Goal: Information Seeking & Learning: Learn about a topic

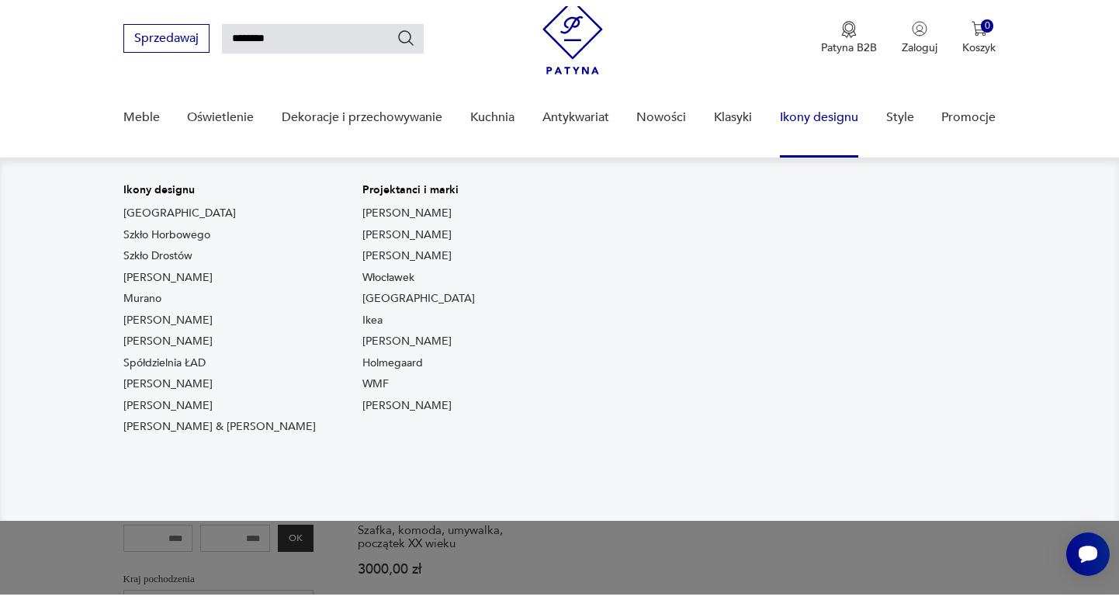
scroll to position [50, 0]
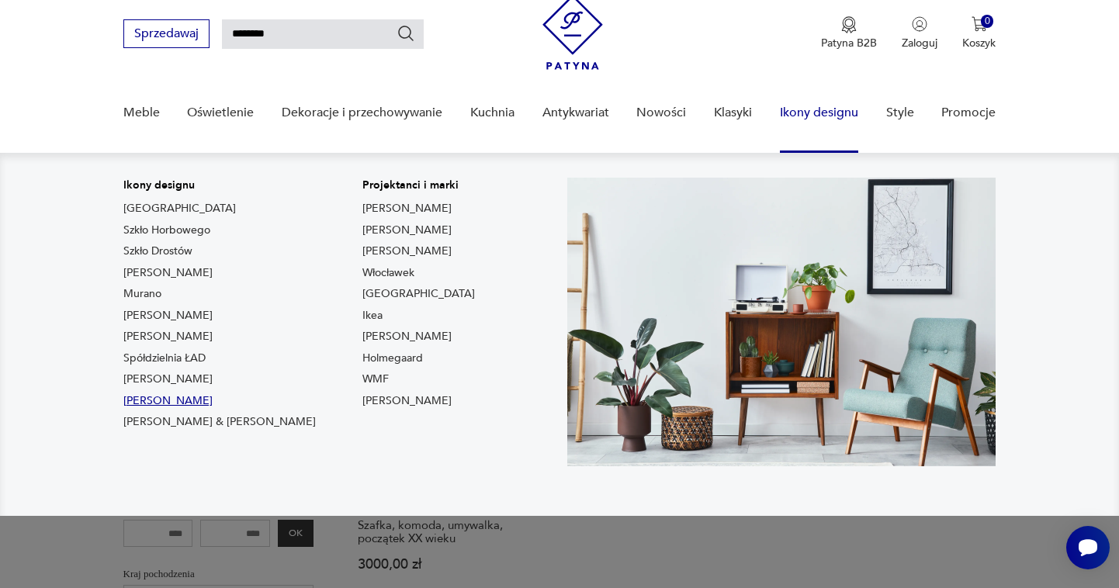
click at [174, 397] on link "[PERSON_NAME]" at bounding box center [167, 402] width 89 height 16
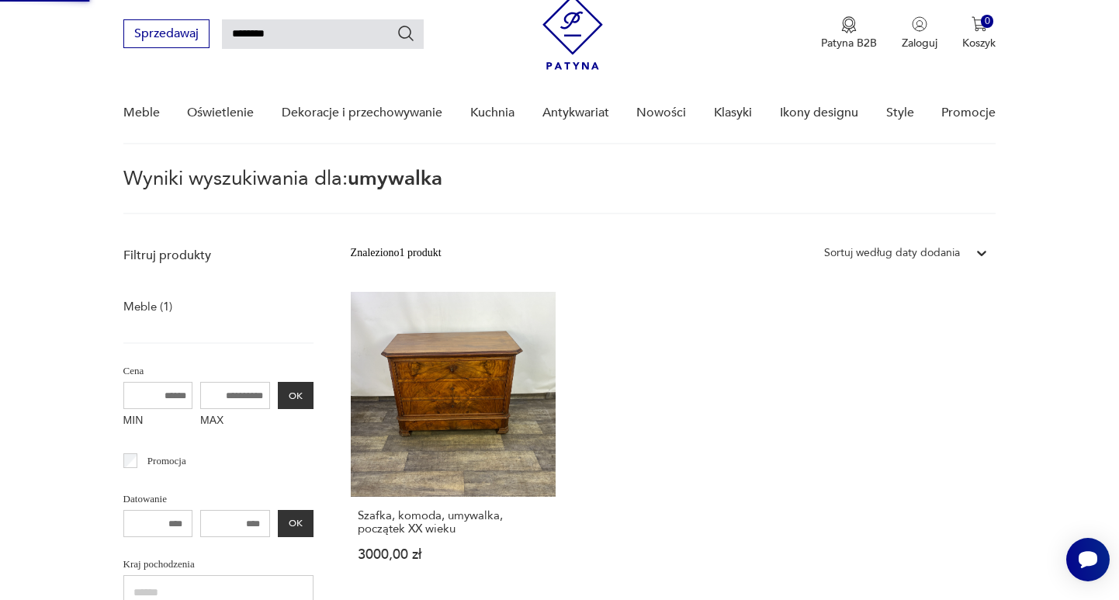
type input "*******"
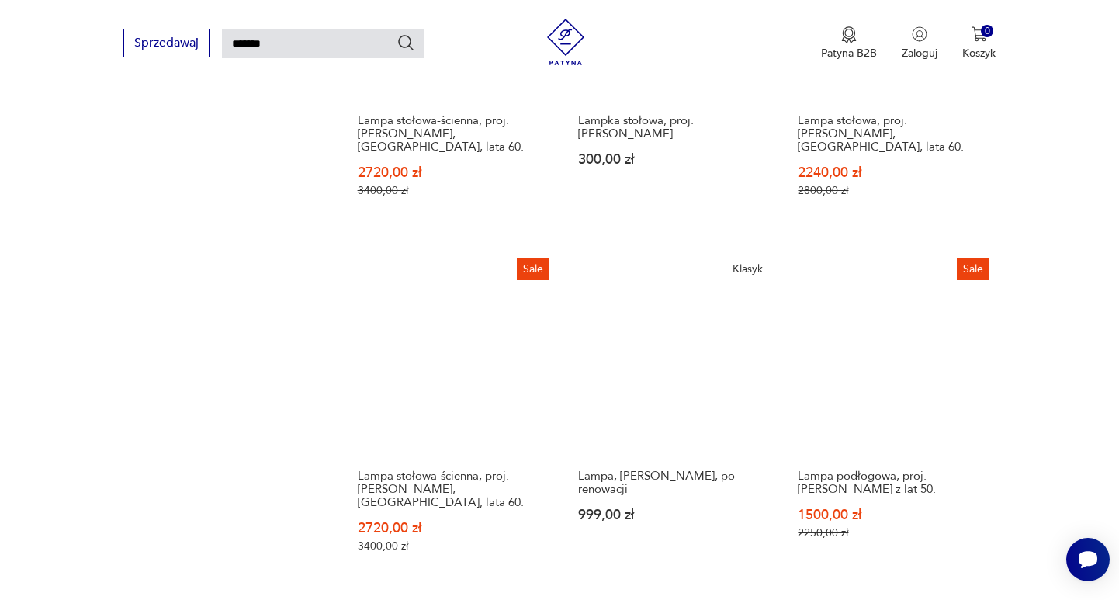
scroll to position [1153, 0]
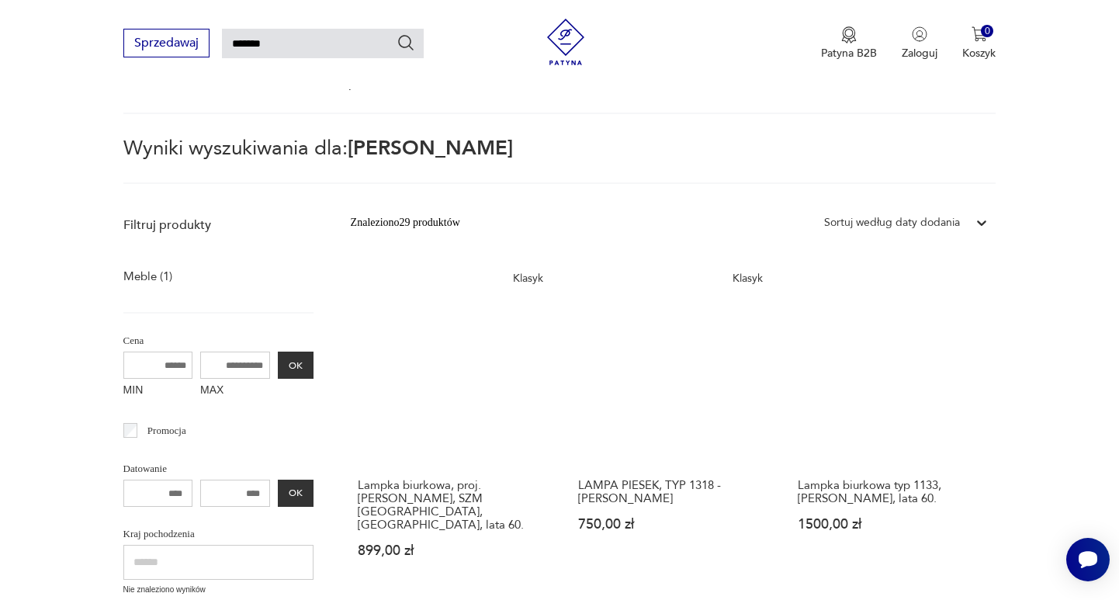
scroll to position [56, 0]
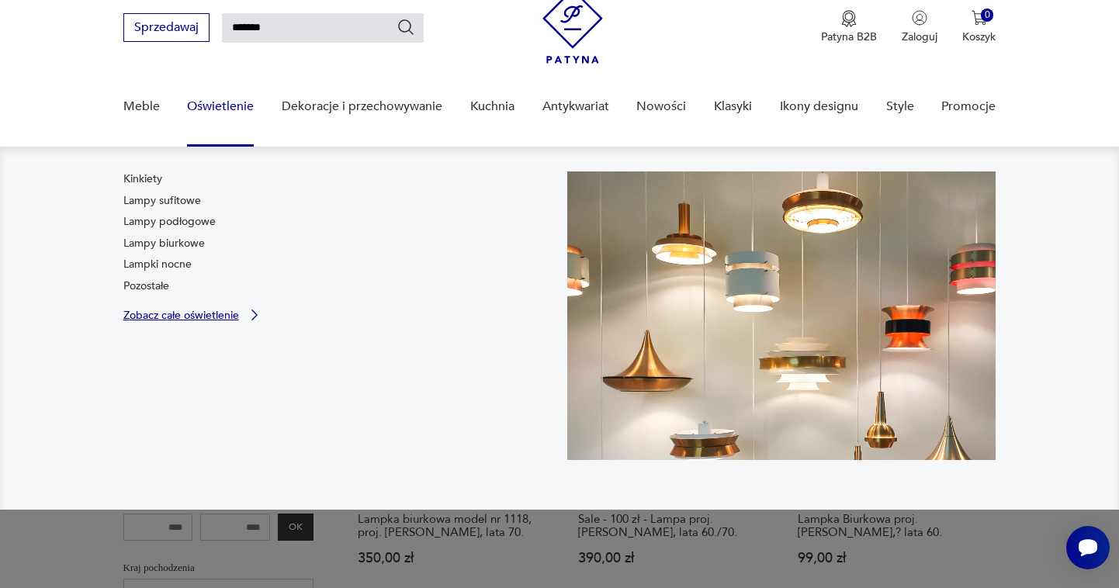
click at [160, 314] on p "Zobacz całe oświetlenie" at bounding box center [181, 316] width 116 height 10
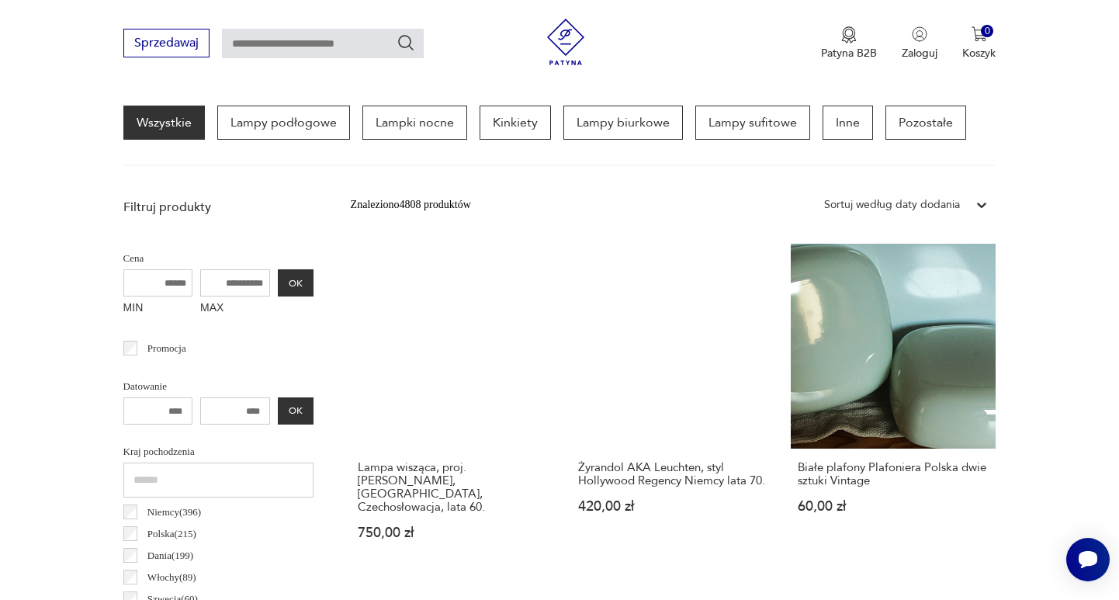
scroll to position [422, 0]
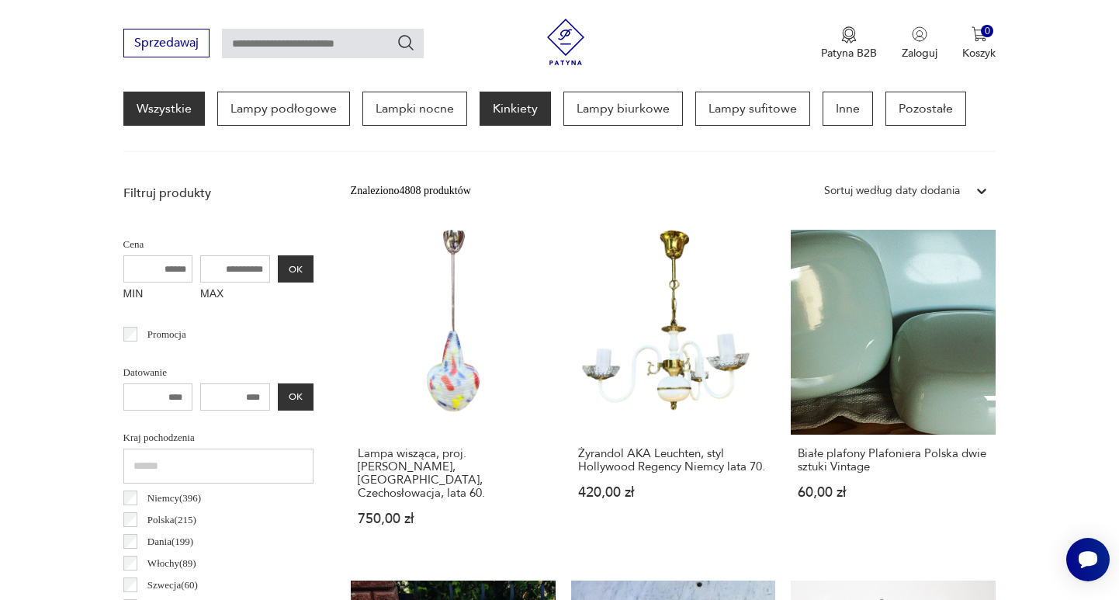
click at [512, 113] on p "Kinkiety" at bounding box center [515, 109] width 71 height 34
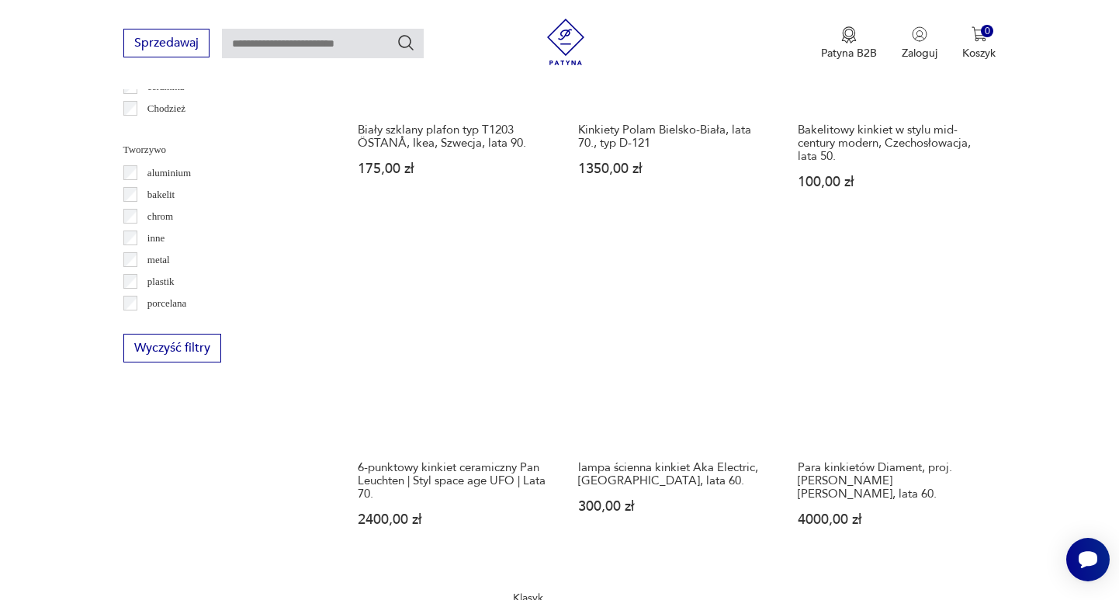
scroll to position [1409, 0]
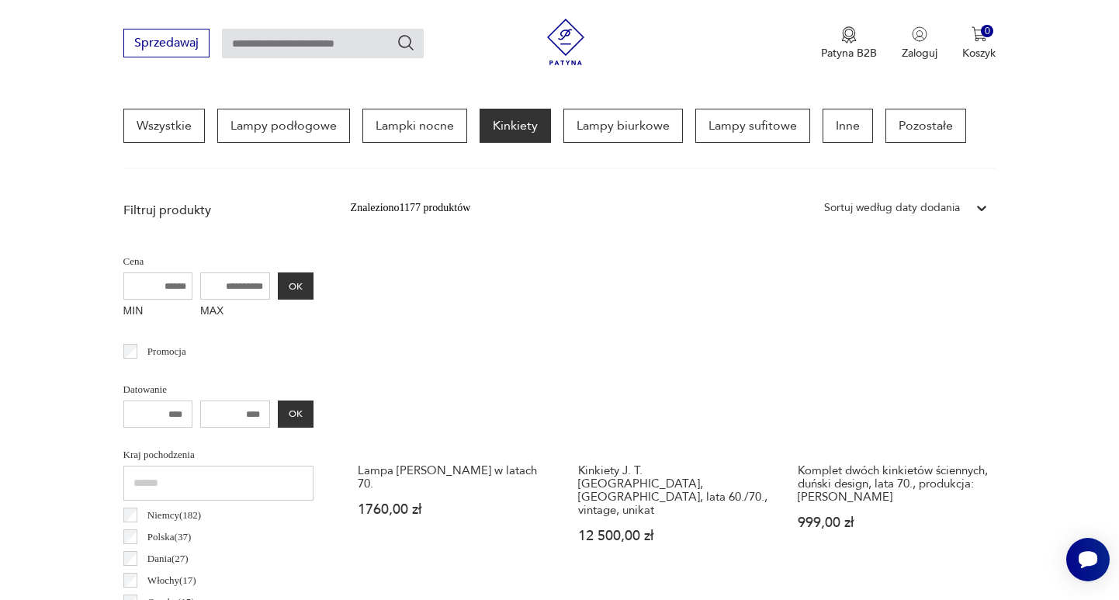
scroll to position [421, 0]
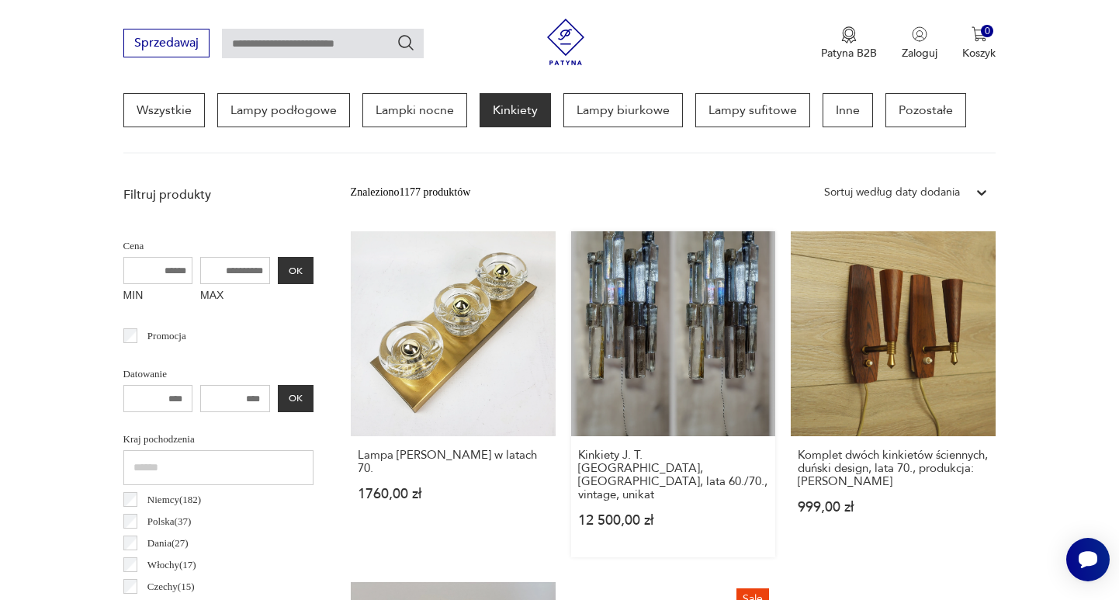
click at [571, 355] on link "Kinkiety J. T. [GEOGRAPHIC_DATA], [GEOGRAPHIC_DATA], lata 60./70., vintage, uni…" at bounding box center [673, 394] width 205 height 326
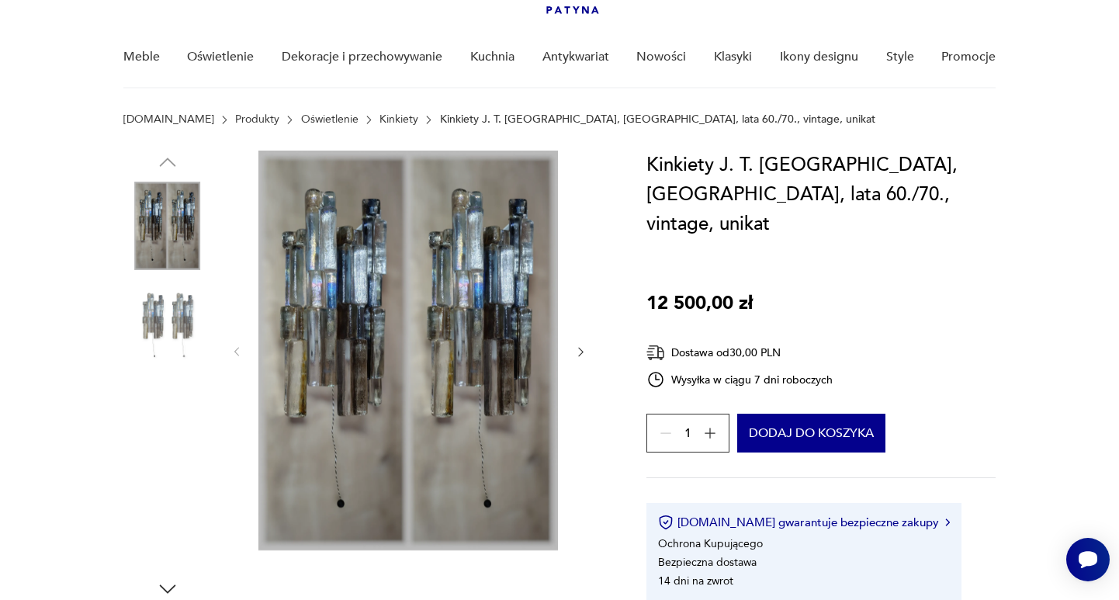
scroll to position [106, 0]
click at [165, 331] on img at bounding box center [167, 325] width 89 height 89
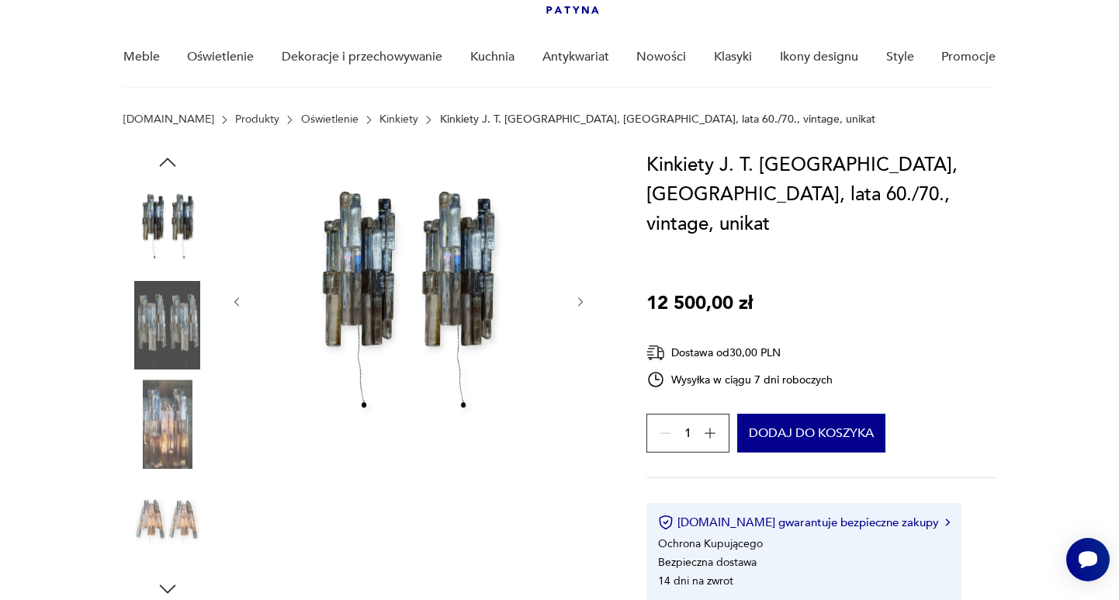
click at [157, 408] on img at bounding box center [167, 424] width 89 height 89
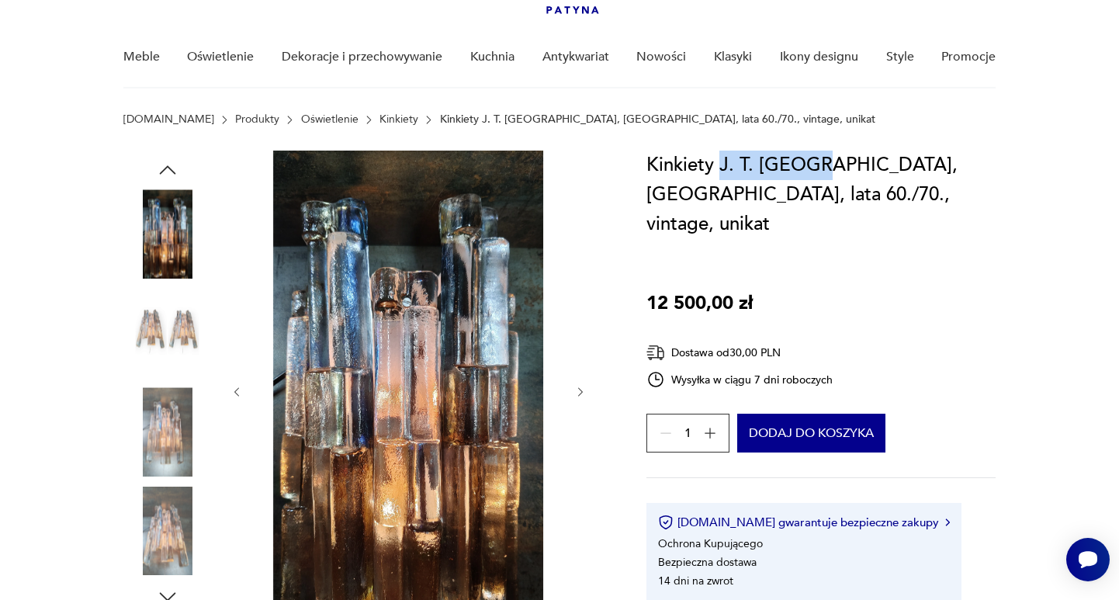
drag, startPoint x: 720, startPoint y: 158, endPoint x: 815, endPoint y: 158, distance: 95.5
click at [815, 158] on h1 "Kinkiety J. T. [GEOGRAPHIC_DATA], [GEOGRAPHIC_DATA], lata 60./70., vintage, uni…" at bounding box center [821, 195] width 349 height 89
copy h1 "J. T. [GEOGRAPHIC_DATA]"
